Goal: Task Accomplishment & Management: Complete application form

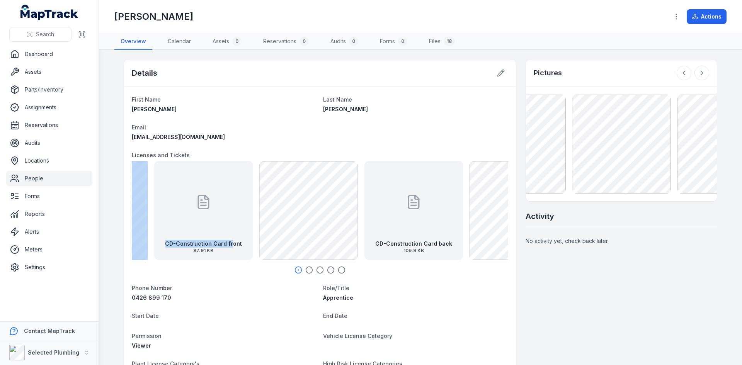
drag, startPoint x: 310, startPoint y: 221, endPoint x: 179, endPoint y: 228, distance: 132.0
click at [181, 227] on div "CD-Construction Card front 87.91 KB" at bounding box center [203, 210] width 99 height 99
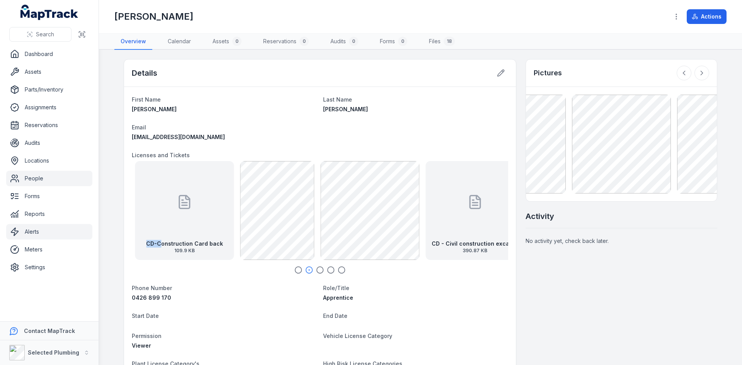
drag, startPoint x: 400, startPoint y: 233, endPoint x: 90, endPoint y: 235, distance: 310.8
click at [90, 235] on div "Search Dashboard Assets Parts/Inventory Assignments Reservations Audits Locatio…" at bounding box center [371, 182] width 742 height 365
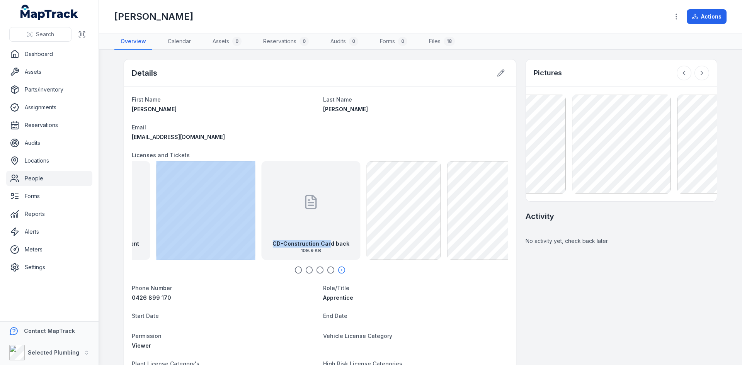
drag, startPoint x: 182, startPoint y: 226, endPoint x: 332, endPoint y: 232, distance: 150.1
click at [331, 232] on div "CD-Construction Card back 109.9 KB" at bounding box center [310, 210] width 99 height 99
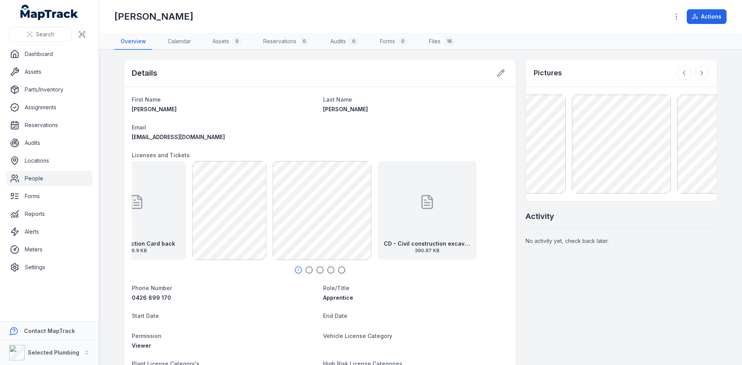
drag, startPoint x: 492, startPoint y: 223, endPoint x: 85, endPoint y: 240, distance: 407.7
click at [124, 238] on div "First Name [PERSON_NAME] Last Name [PERSON_NAME] Email [EMAIL_ADDRESS][DOMAIN_N…" at bounding box center [320, 324] width 392 height 475
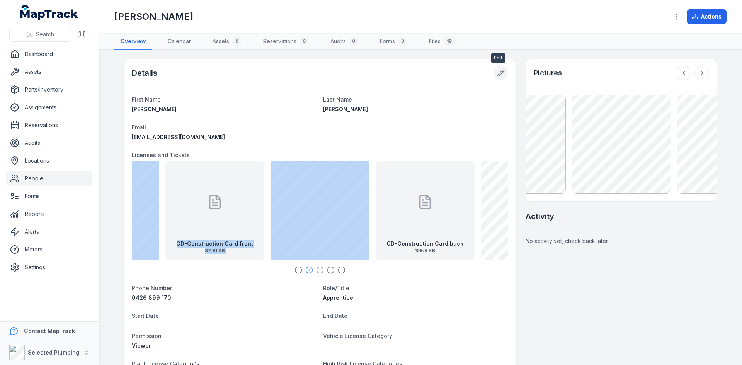
click at [497, 73] on icon at bounding box center [501, 73] width 8 height 8
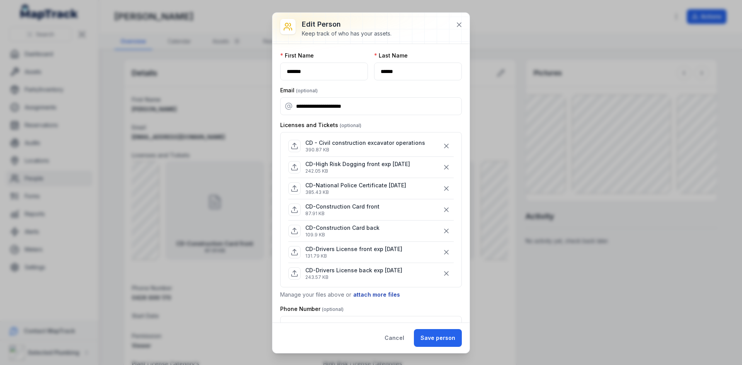
click at [375, 292] on button "attach more files" at bounding box center [377, 295] width 48 height 9
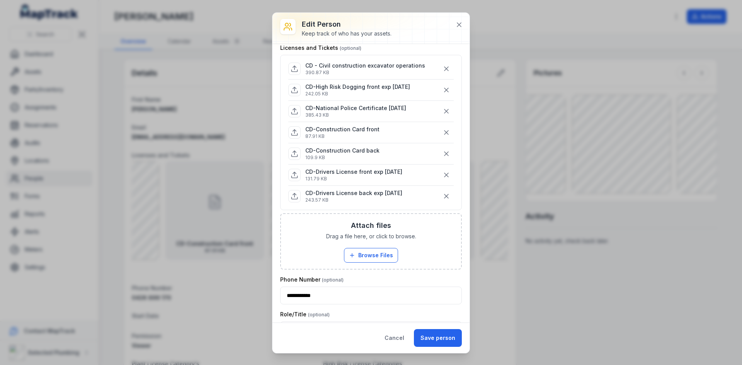
scroll to position [116, 0]
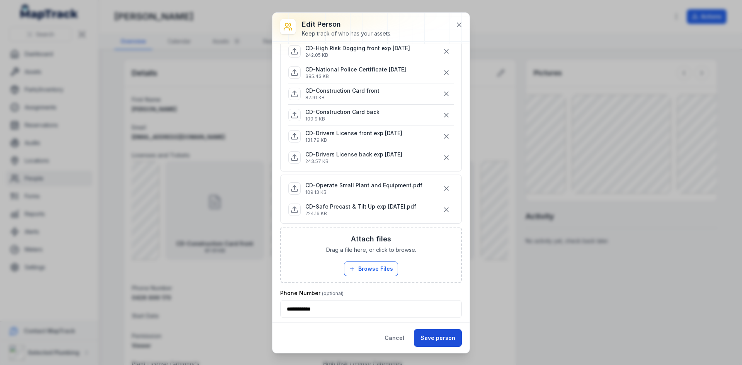
click at [441, 332] on button "Save person" at bounding box center [438, 338] width 48 height 18
